Goal: Navigation & Orientation: Understand site structure

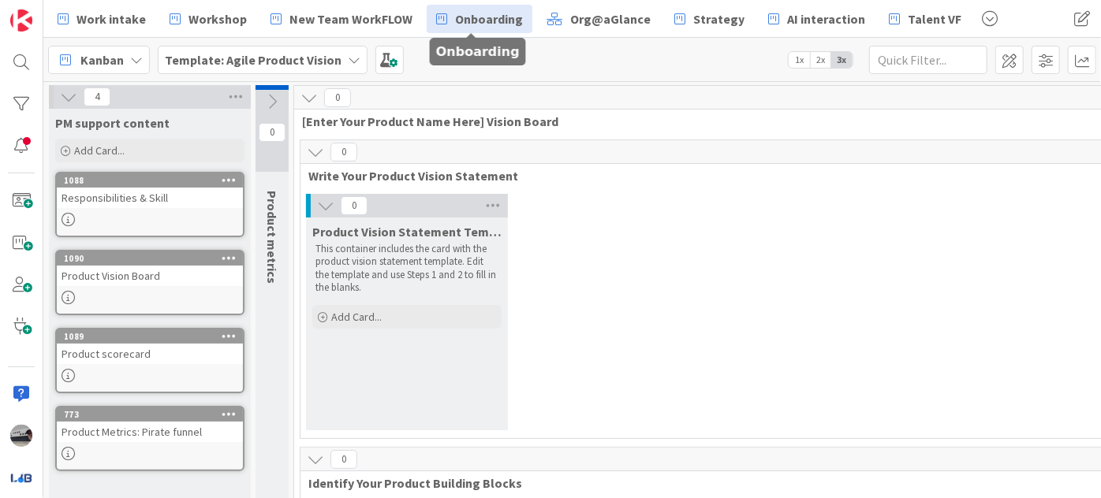
click at [475, 21] on span "Onboarding" at bounding box center [489, 18] width 68 height 19
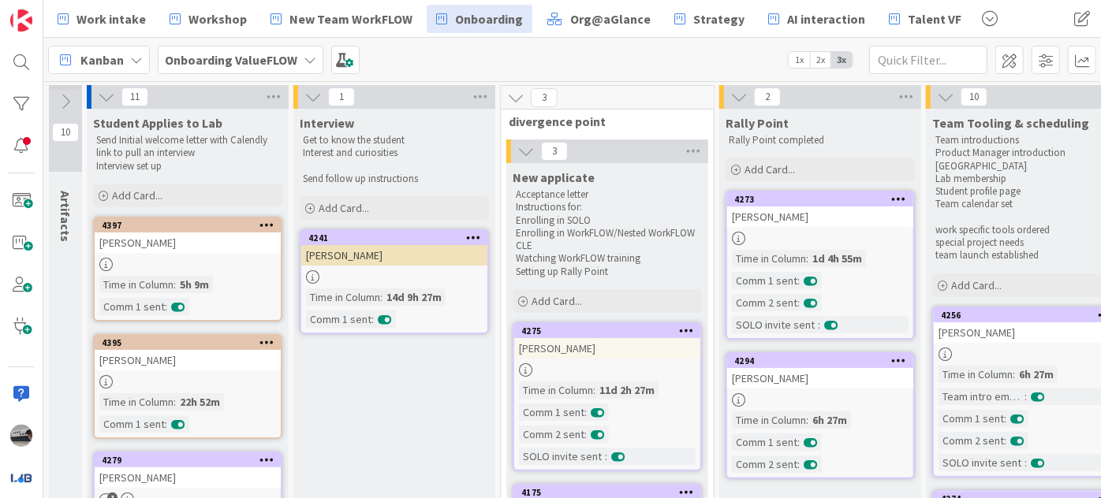
click at [101, 95] on icon at bounding box center [106, 96] width 17 height 17
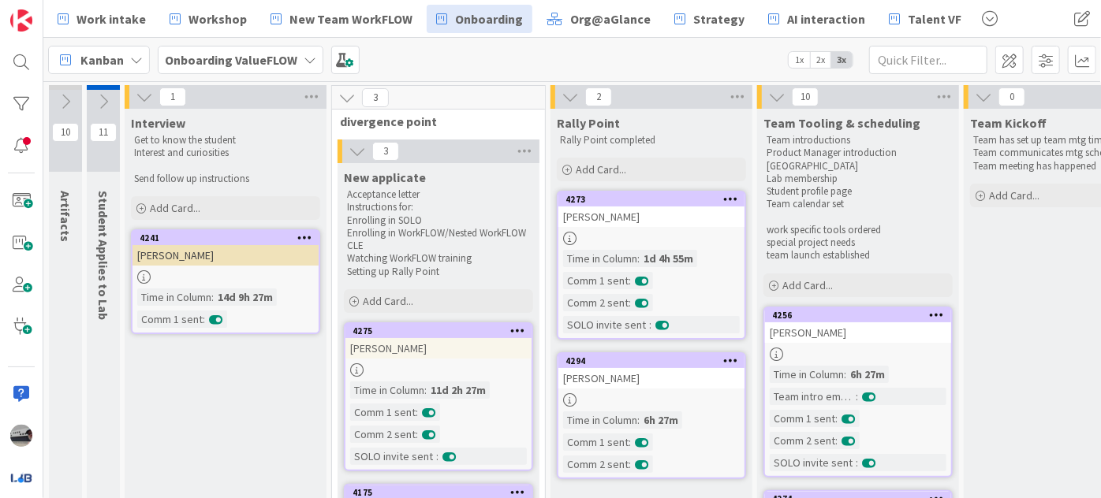
click at [140, 91] on icon at bounding box center [144, 96] width 17 height 17
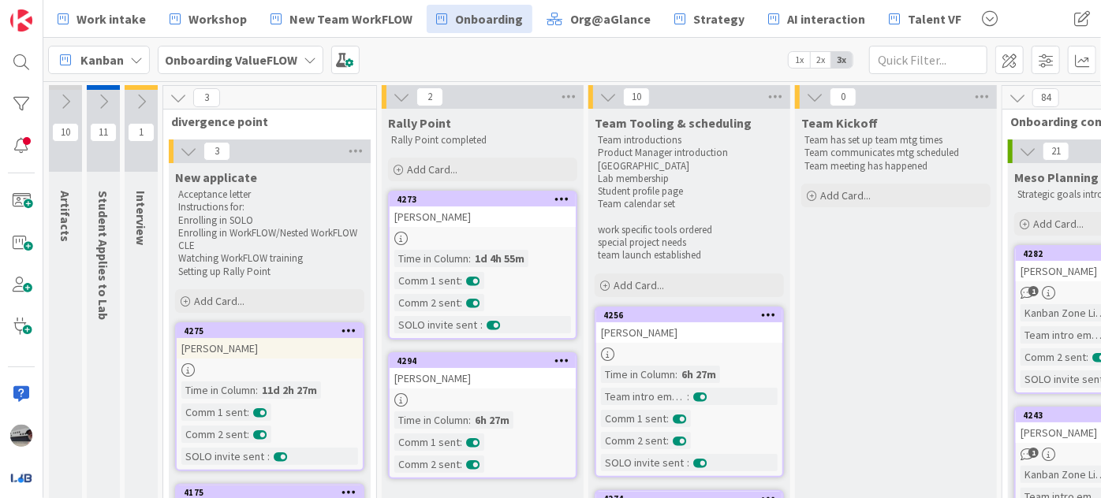
click at [174, 95] on icon at bounding box center [178, 97] width 17 height 17
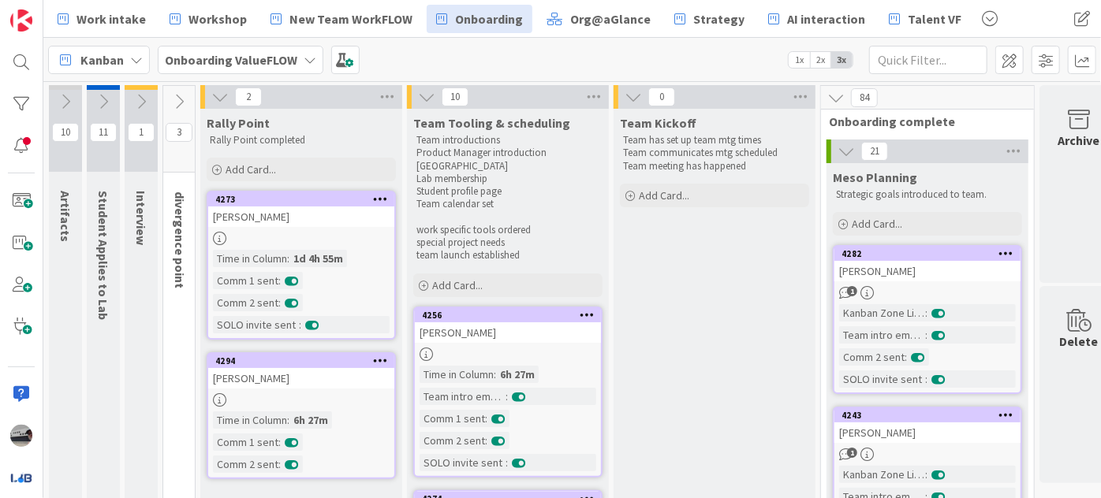
click at [226, 91] on icon at bounding box center [219, 96] width 17 height 17
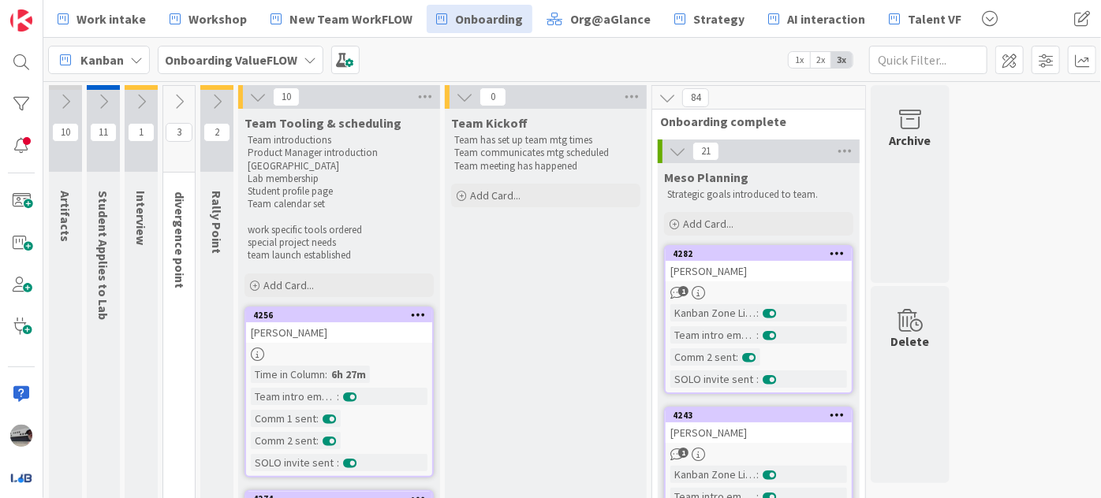
click at [267, 90] on icon at bounding box center [257, 96] width 17 height 17
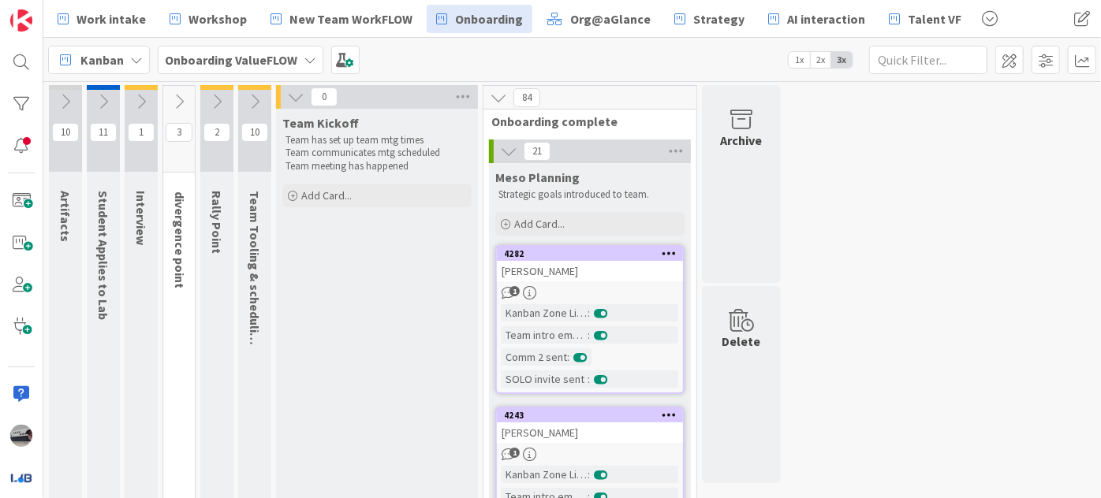
click at [296, 91] on icon at bounding box center [295, 96] width 17 height 17
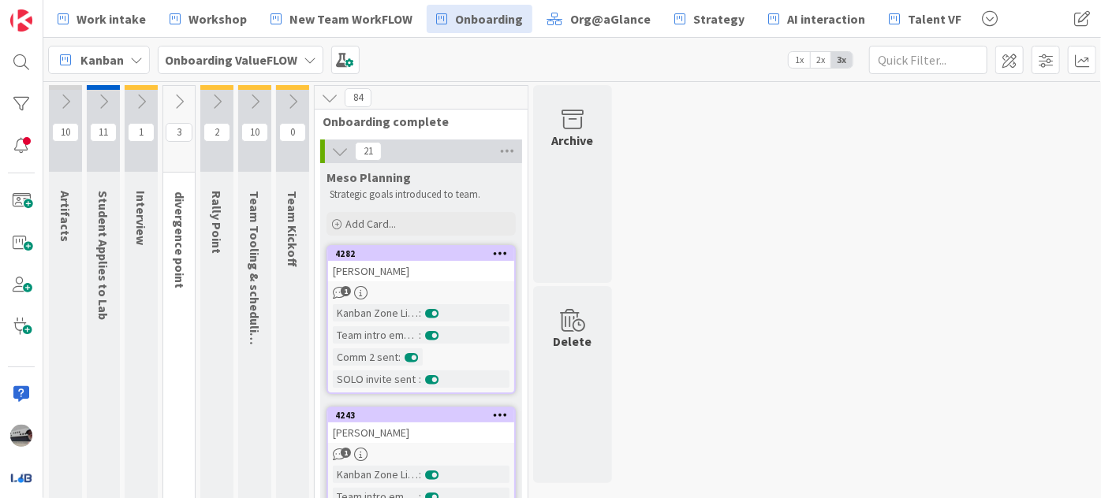
click at [336, 90] on icon at bounding box center [329, 97] width 17 height 17
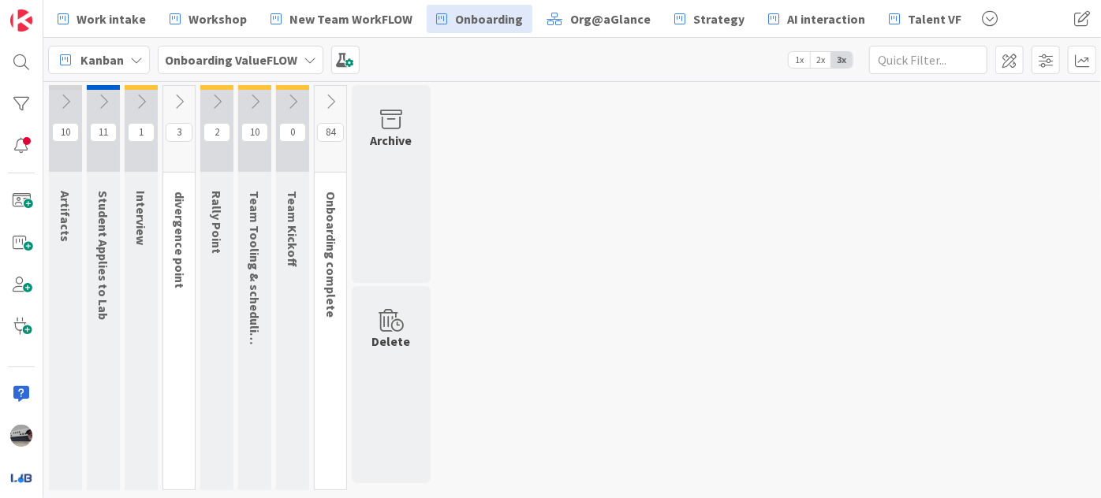
click at [96, 97] on icon at bounding box center [103, 101] width 17 height 17
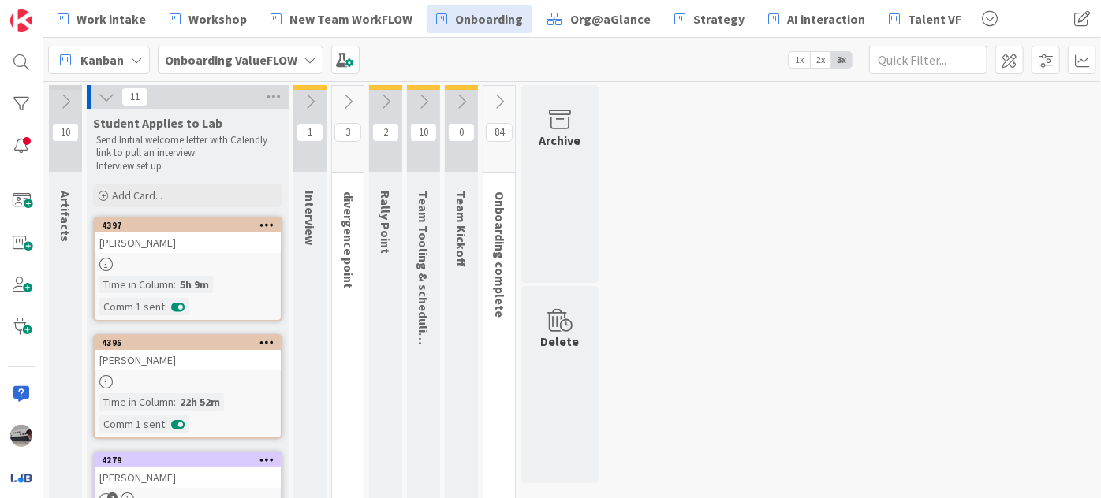
click at [820, 58] on span "2x" at bounding box center [820, 60] width 21 height 16
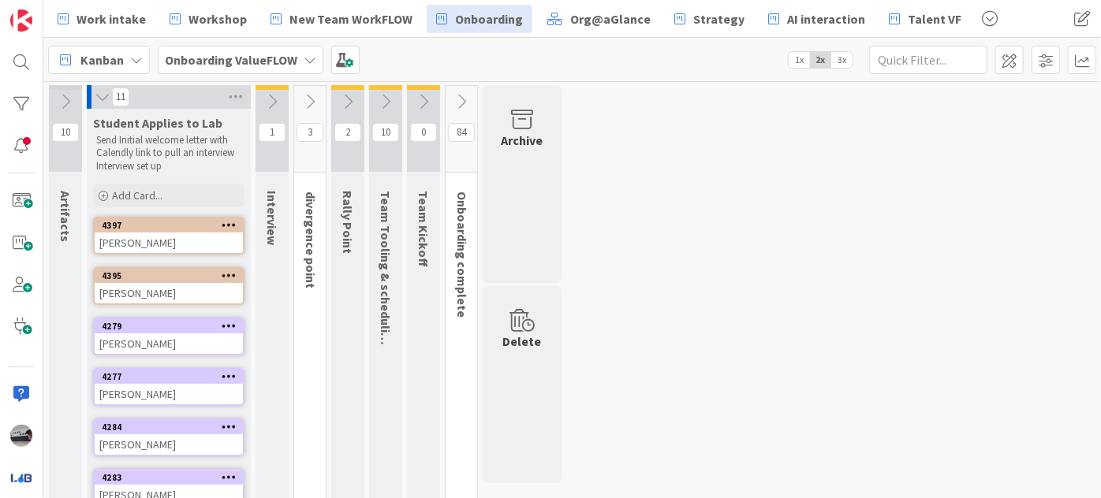
click at [801, 58] on span "1x" at bounding box center [799, 60] width 21 height 16
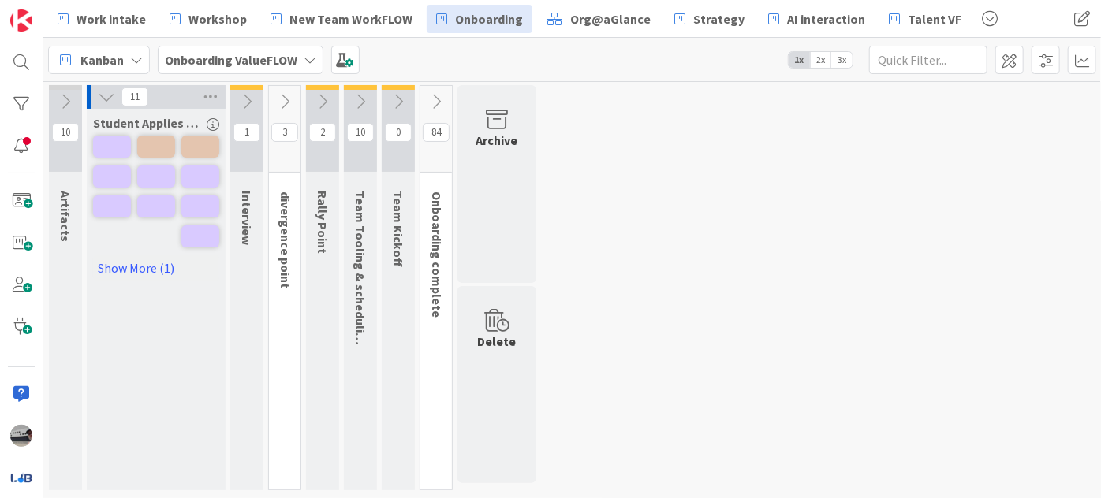
click at [241, 93] on icon at bounding box center [246, 101] width 17 height 17
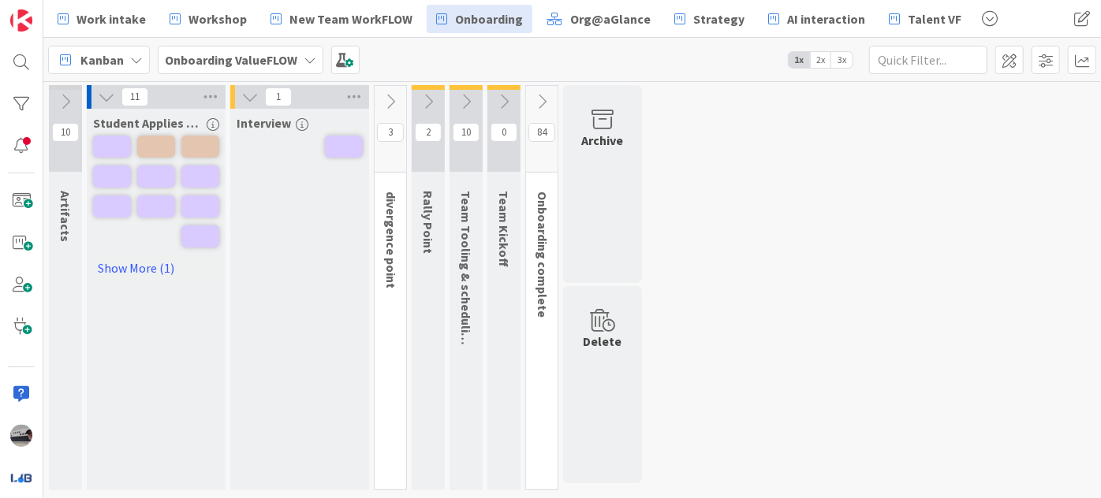
click at [393, 93] on icon at bounding box center [390, 101] width 17 height 17
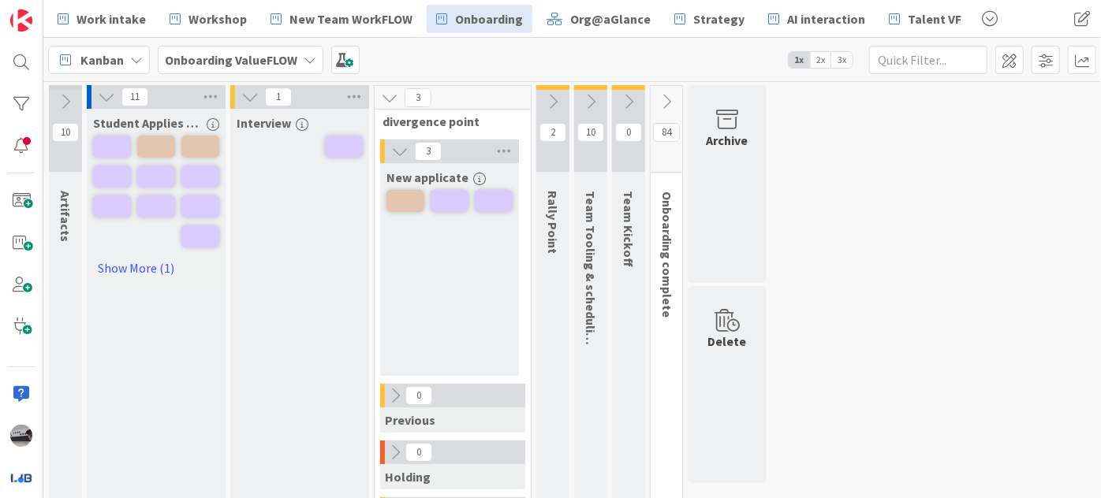
click at [215, 119] on icon "button" at bounding box center [213, 124] width 13 height 13
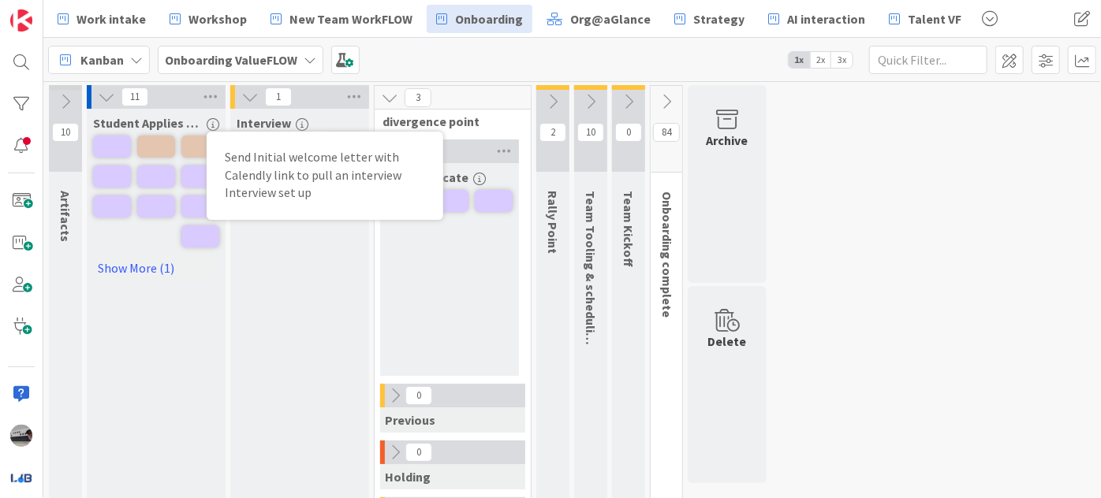
click at [304, 267] on div "Interview" at bounding box center [299, 332] width 139 height 446
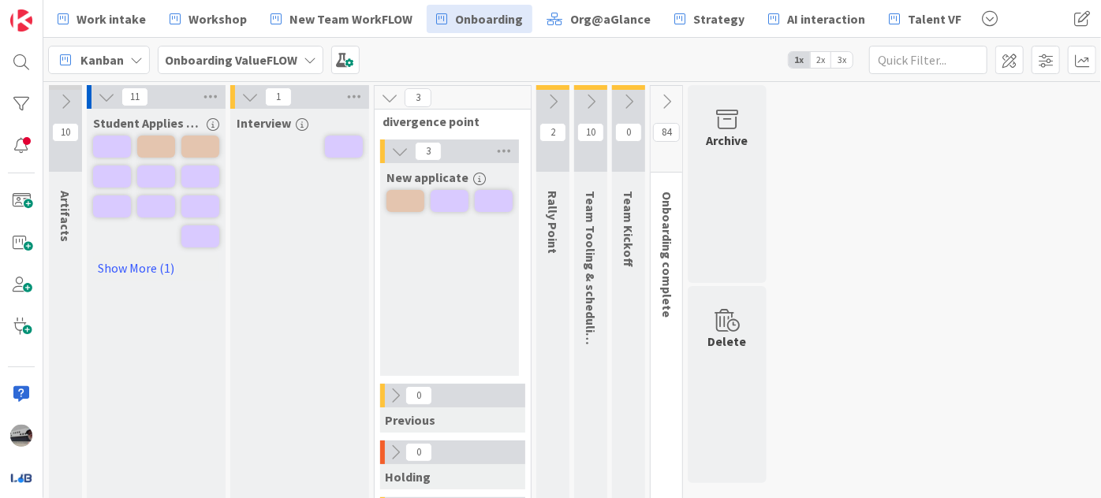
click at [479, 174] on icon "button" at bounding box center [479, 179] width 13 height 13
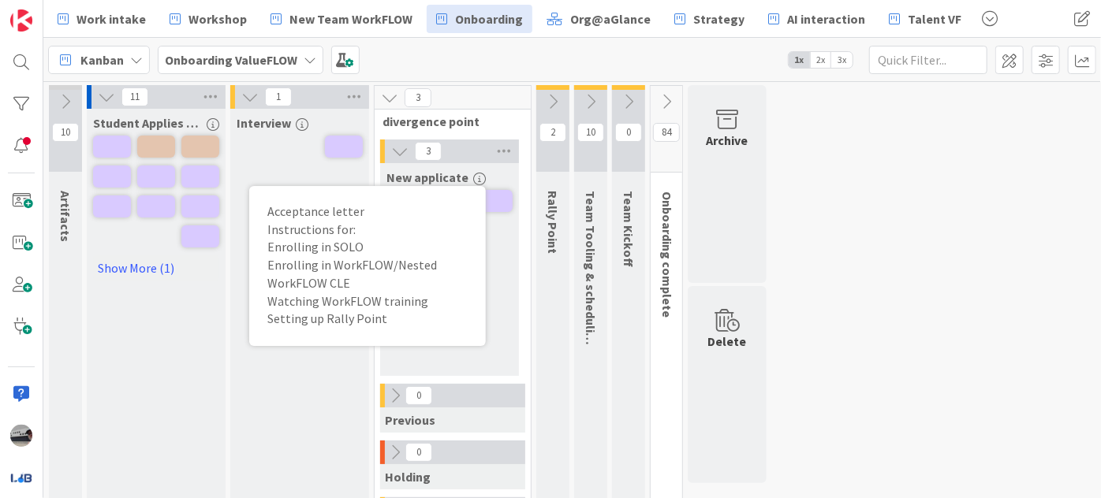
click at [551, 99] on icon at bounding box center [552, 101] width 17 height 17
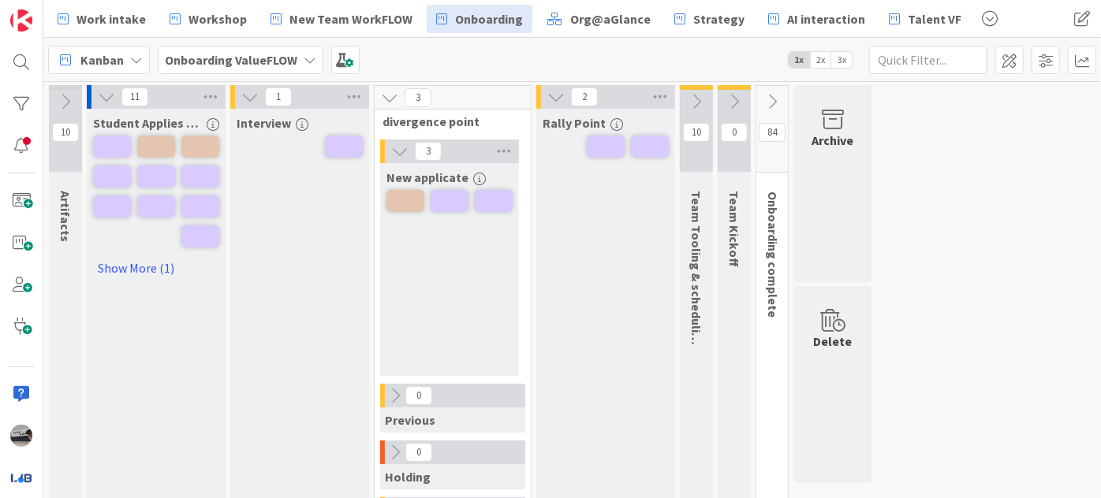
click at [647, 118] on div "Rally Point" at bounding box center [606, 123] width 126 height 16
click at [610, 121] on icon "button" at bounding box center [616, 124] width 13 height 13
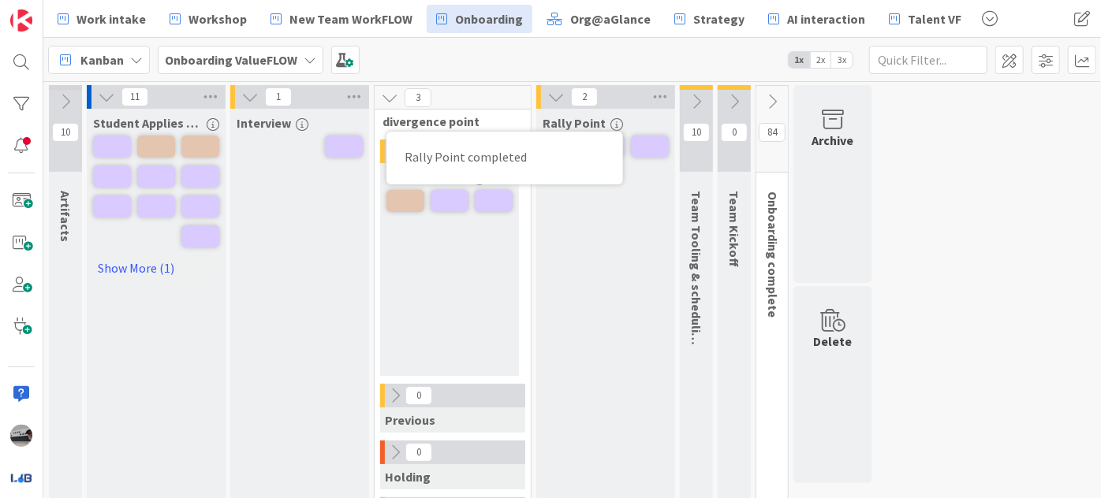
click at [685, 98] on button at bounding box center [696, 102] width 33 height 24
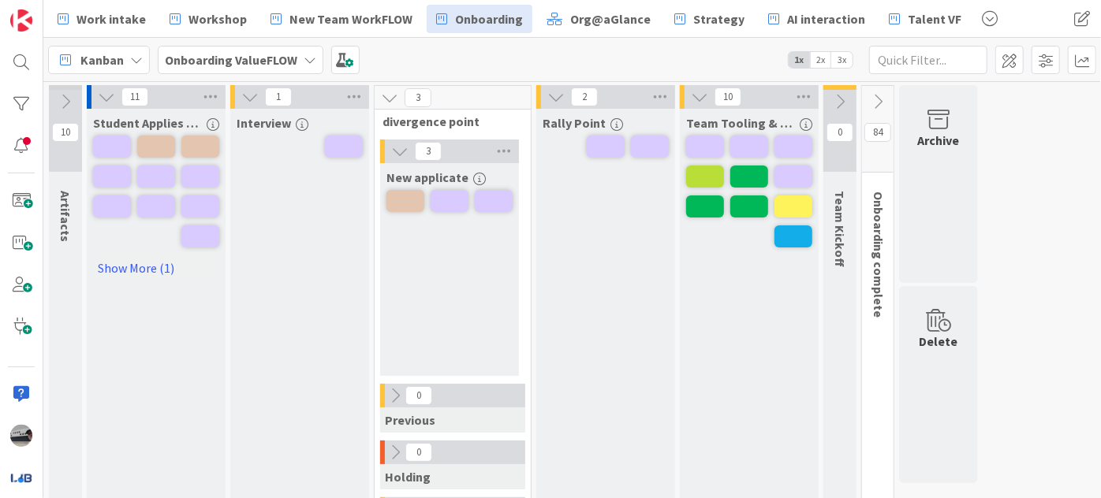
click at [803, 121] on icon "button" at bounding box center [806, 124] width 13 height 13
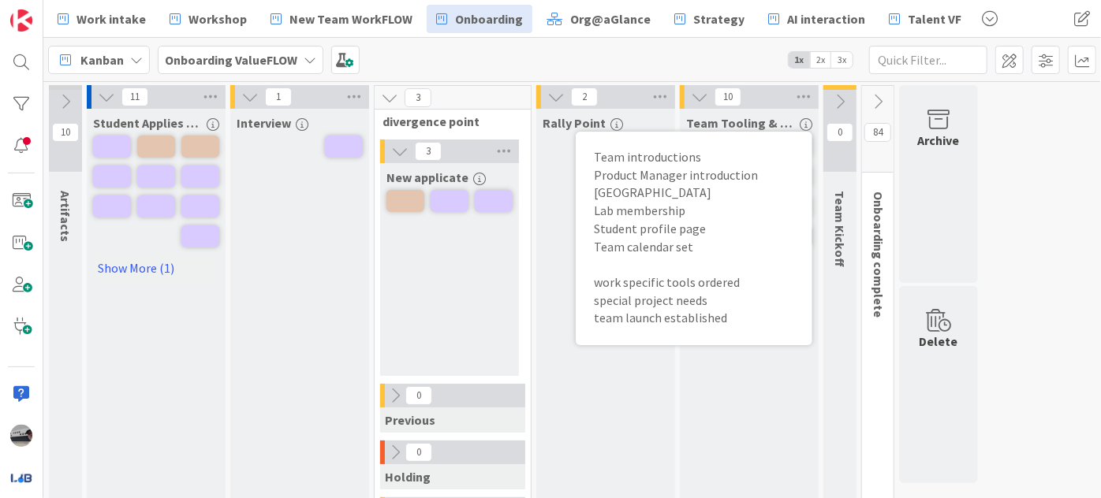
click at [465, 65] on div "Kanban Onboarding ValueFLOW 1x 2x 3x" at bounding box center [572, 59] width 1058 height 43
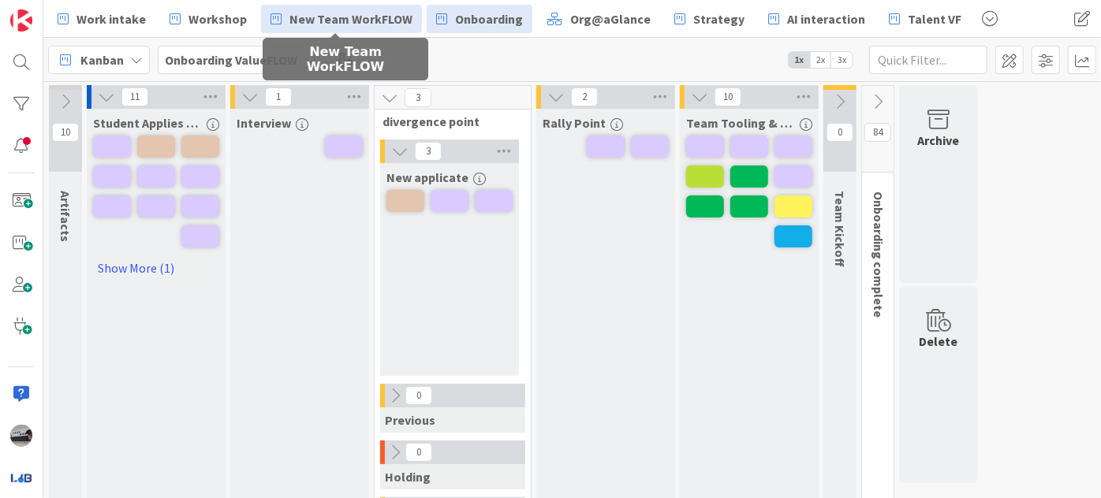
click at [331, 12] on span "New Team WorkFLOW" at bounding box center [350, 18] width 123 height 19
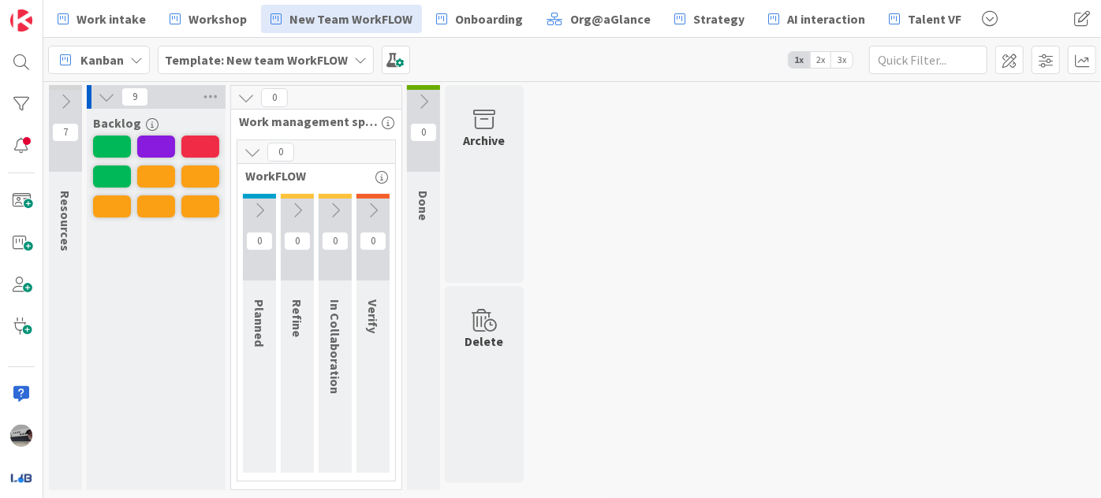
click at [846, 63] on span "3x" at bounding box center [841, 60] width 21 height 16
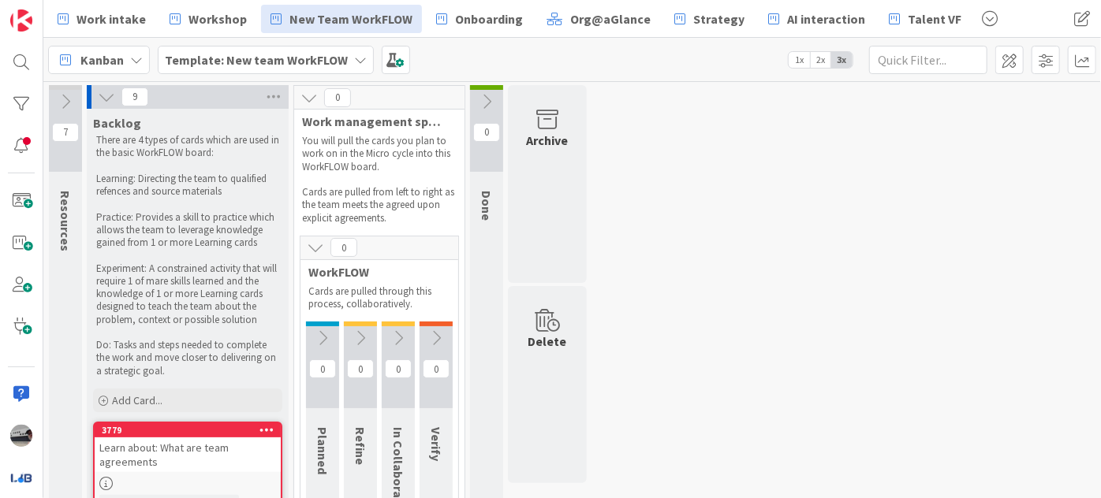
click at [103, 96] on icon at bounding box center [106, 96] width 17 height 17
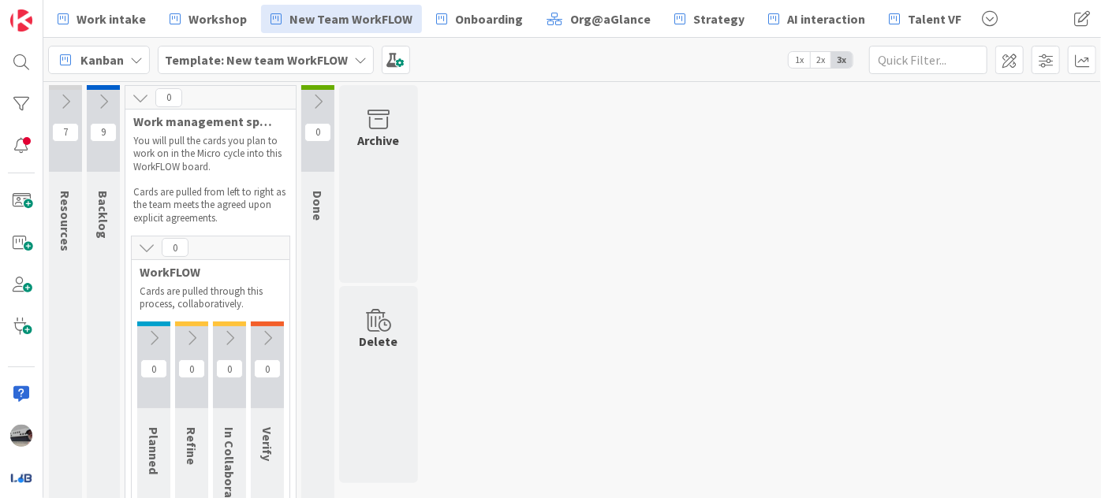
click at [137, 95] on icon at bounding box center [140, 97] width 17 height 17
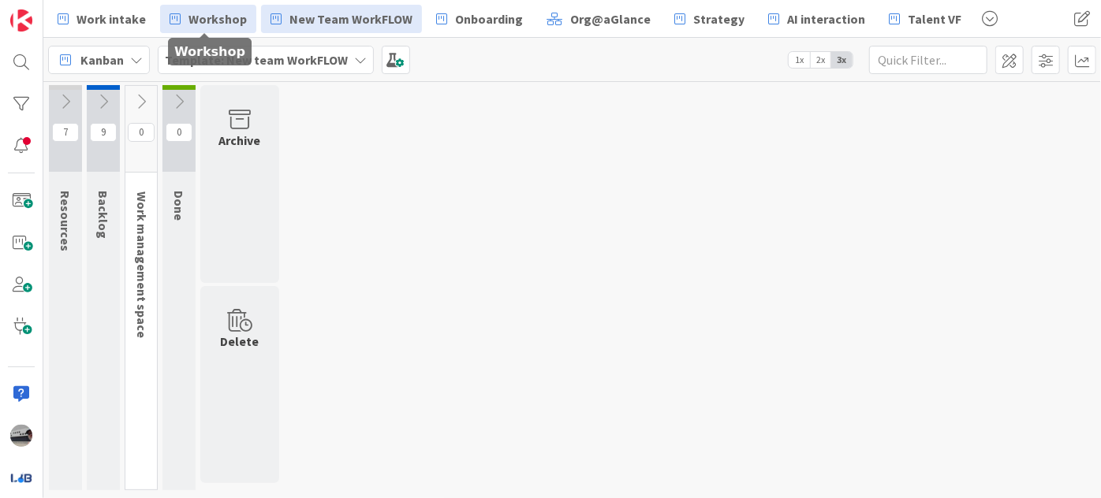
click at [194, 17] on span "Workshop" at bounding box center [217, 18] width 58 height 19
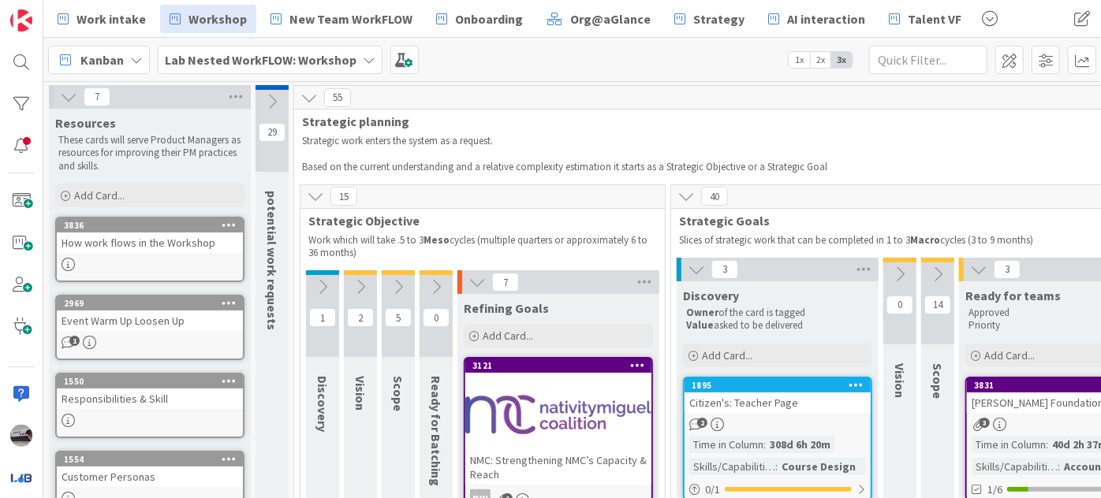
drag, startPoint x: 470, startPoint y: 279, endPoint x: 481, endPoint y: 281, distance: 11.2
click at [471, 280] on icon at bounding box center [476, 282] width 17 height 17
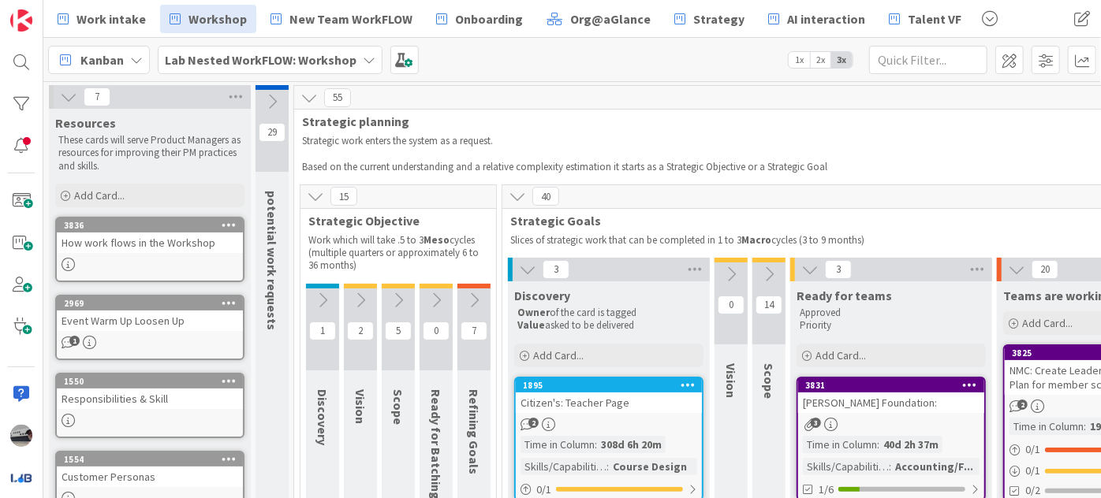
click at [523, 264] on icon at bounding box center [527, 269] width 17 height 17
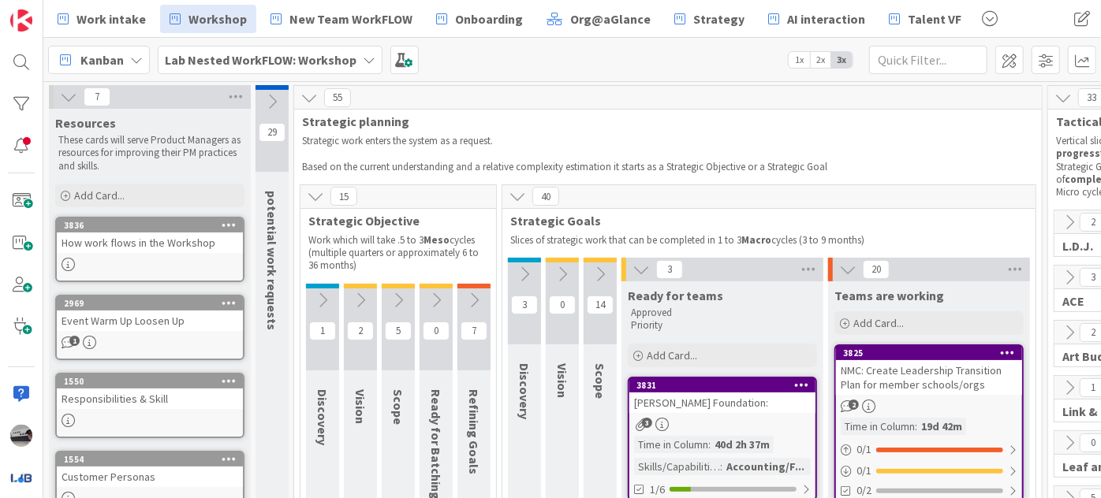
click at [645, 270] on icon at bounding box center [641, 269] width 17 height 17
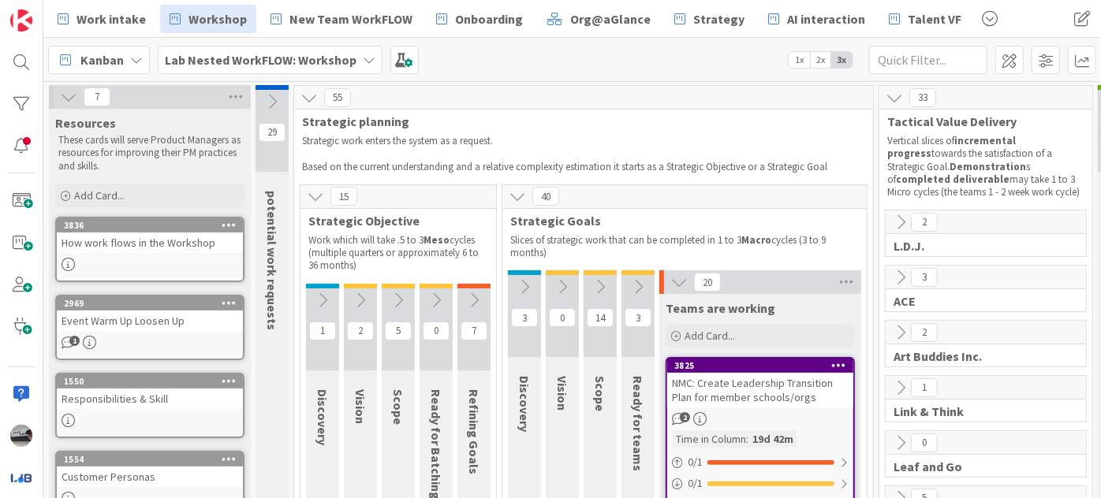
click at [679, 280] on icon at bounding box center [678, 282] width 17 height 17
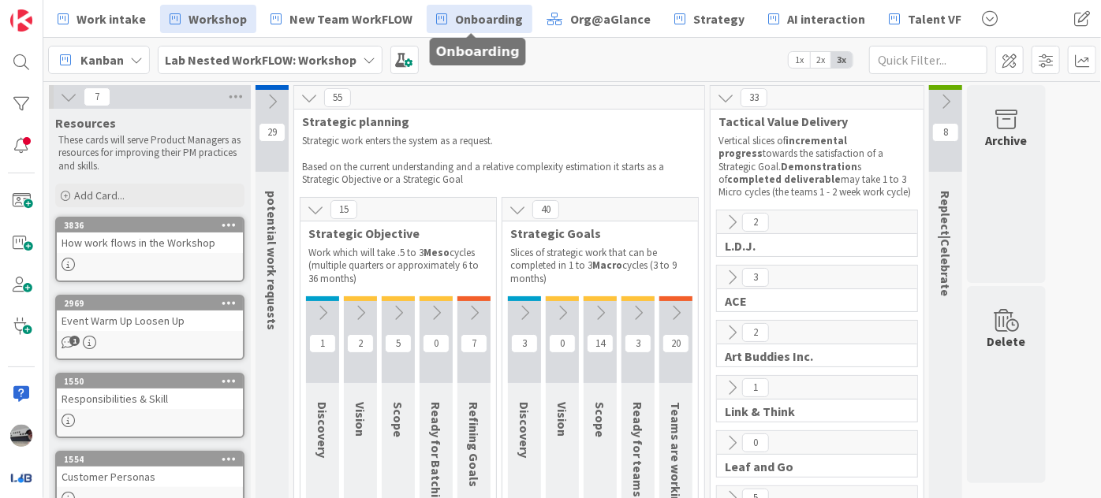
click at [461, 14] on span "Onboarding" at bounding box center [489, 18] width 68 height 19
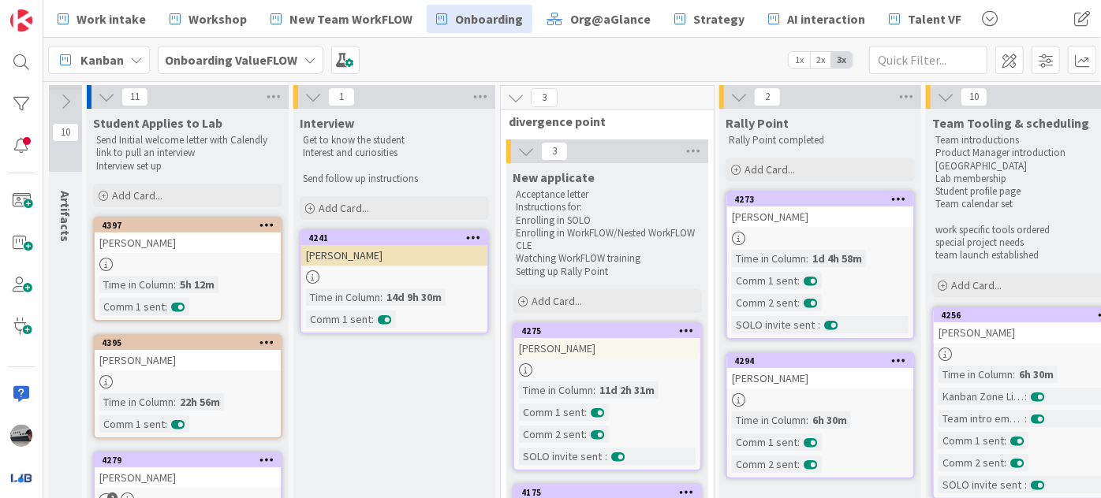
click at [103, 96] on icon at bounding box center [106, 96] width 17 height 17
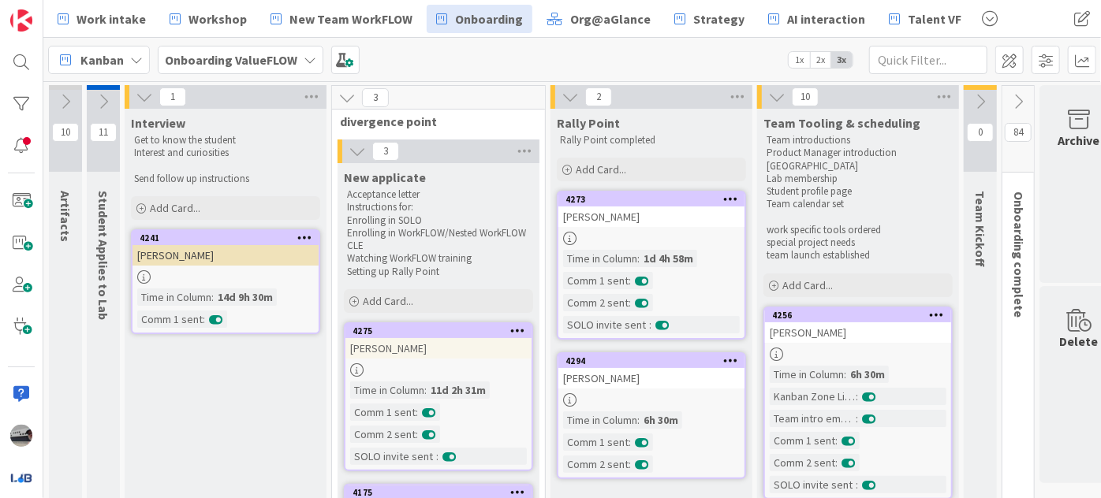
click at [144, 93] on icon at bounding box center [144, 96] width 17 height 17
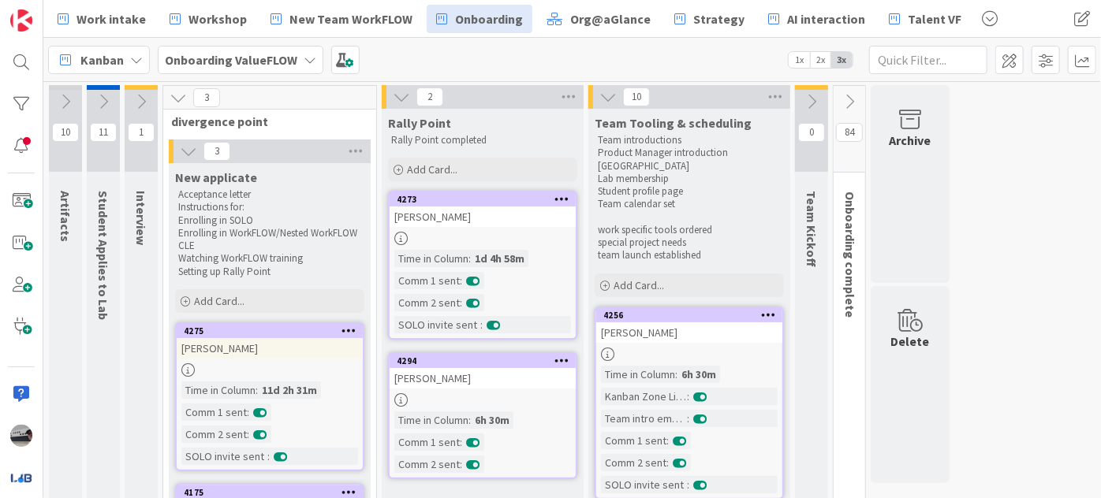
click at [177, 98] on icon at bounding box center [178, 97] width 17 height 17
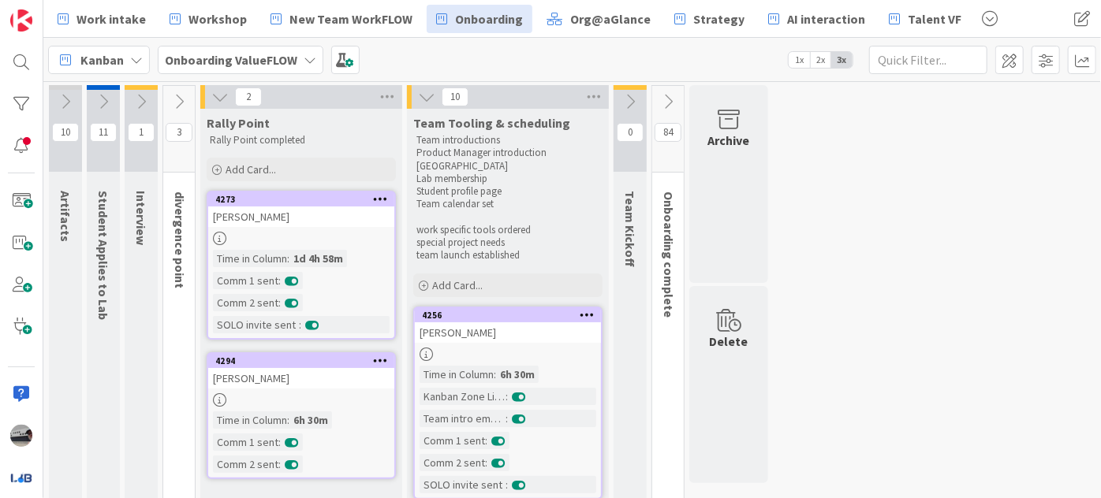
click at [216, 98] on icon at bounding box center [219, 96] width 17 height 17
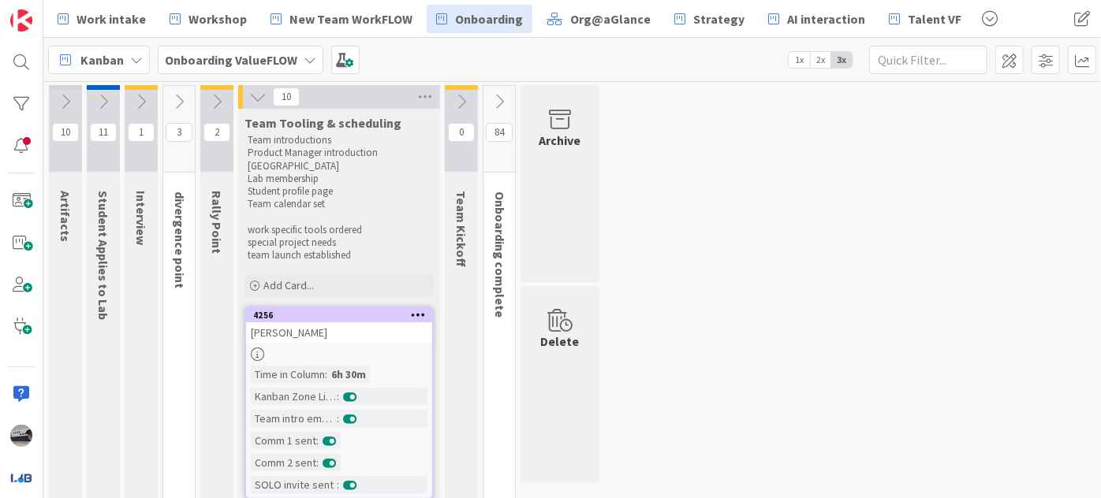
click at [259, 102] on icon at bounding box center [257, 96] width 17 height 17
